Goal: Task Accomplishment & Management: Use online tool/utility

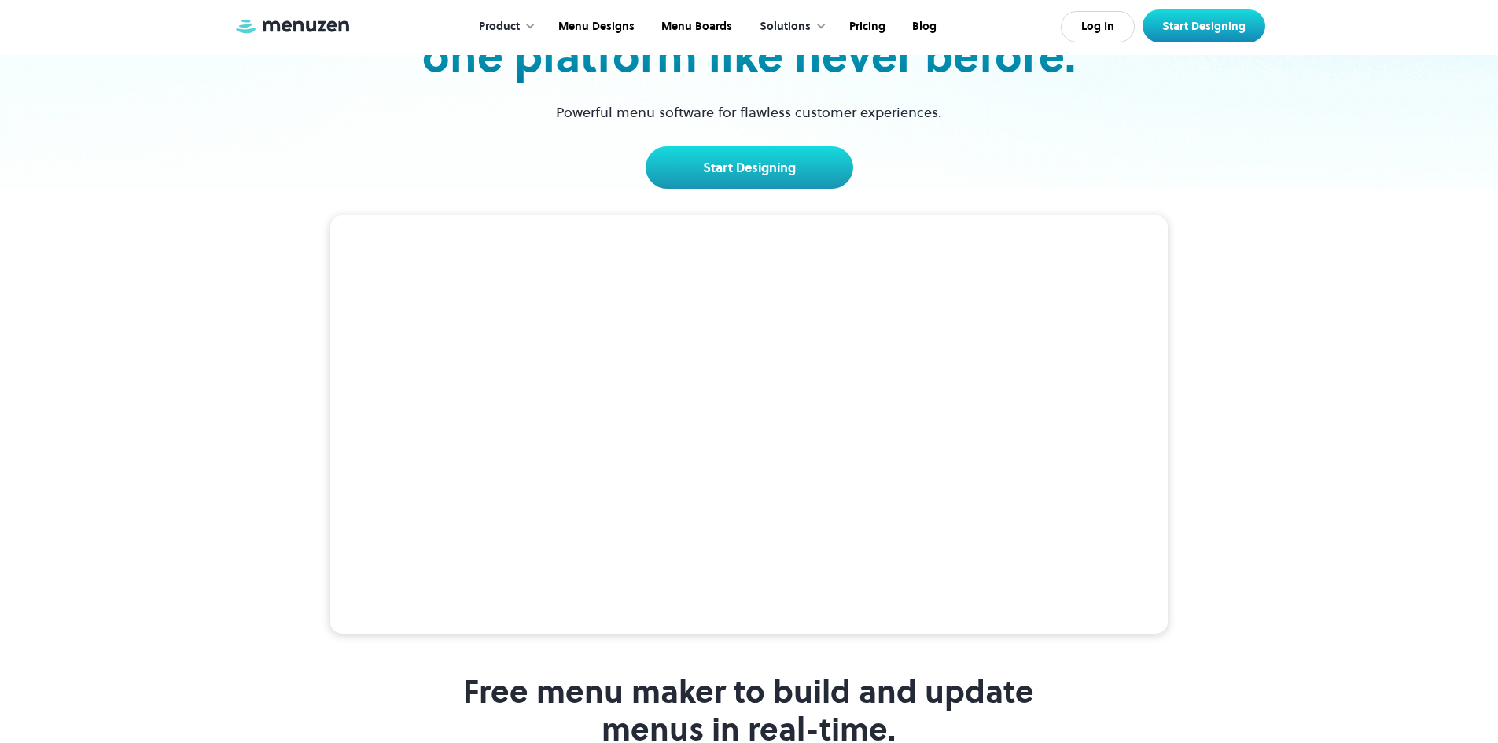
scroll to position [236, 0]
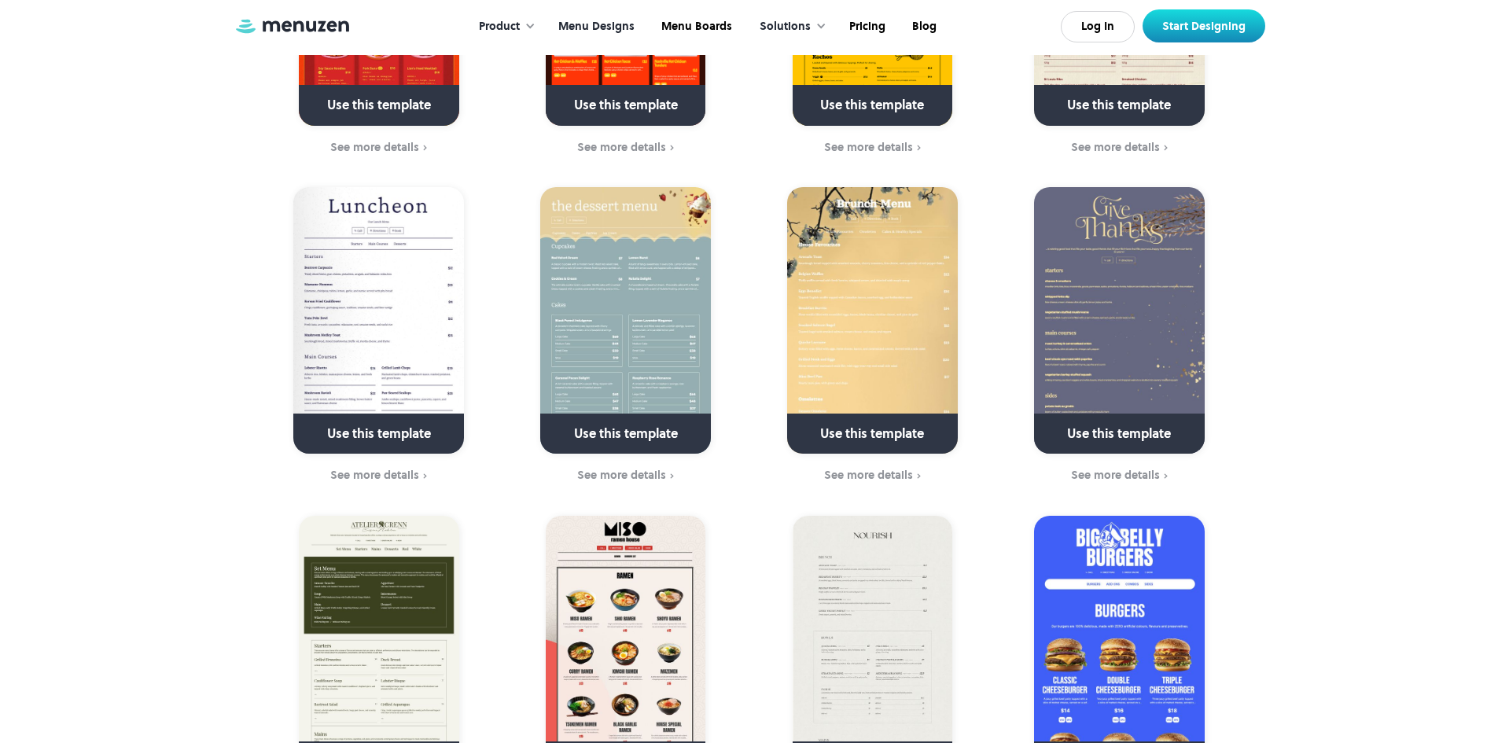
scroll to position [629, 0]
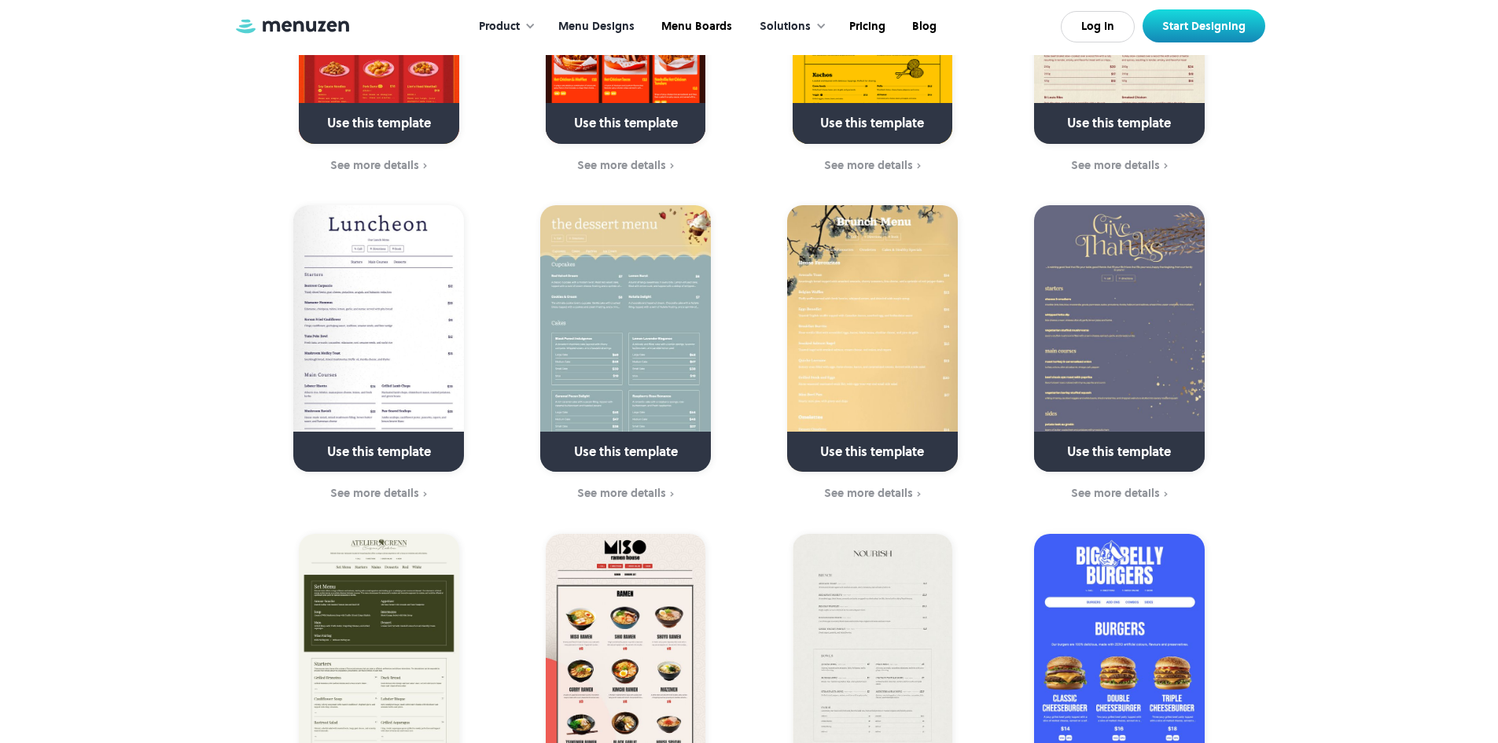
click at [343, 443] on link at bounding box center [379, 459] width 227 height 40
